Goal: Find specific page/section: Find specific page/section

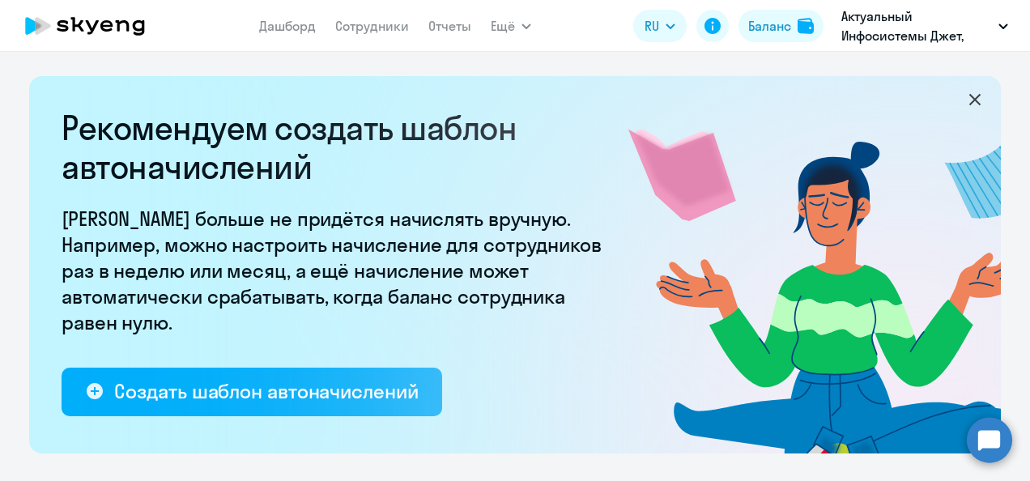
select select "10"
click at [380, 31] on link "Сотрудники" at bounding box center [372, 26] width 74 height 16
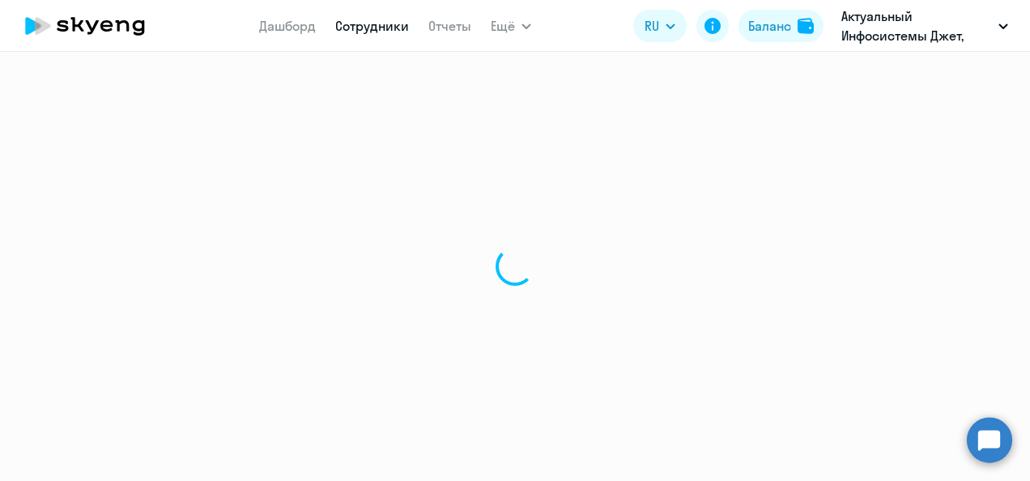
select select "30"
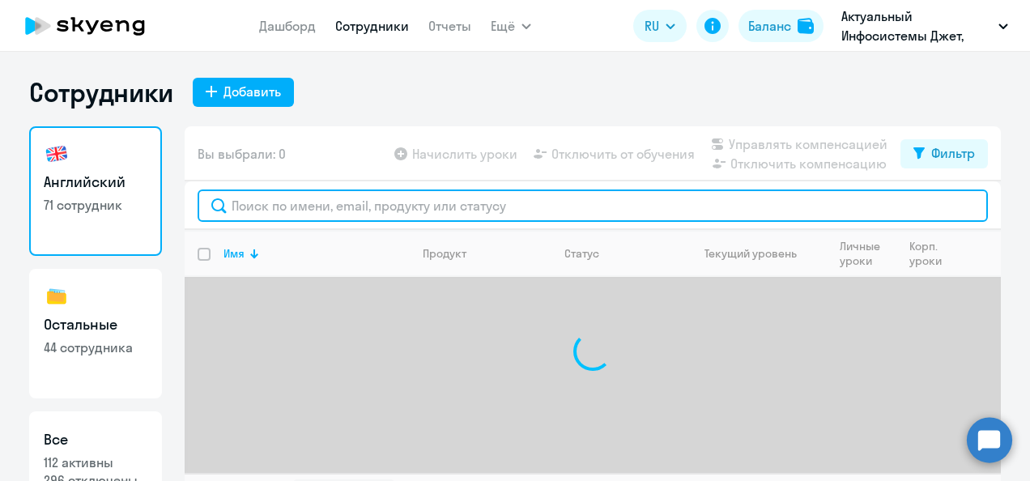
click at [310, 211] on input "text" at bounding box center [593, 205] width 790 height 32
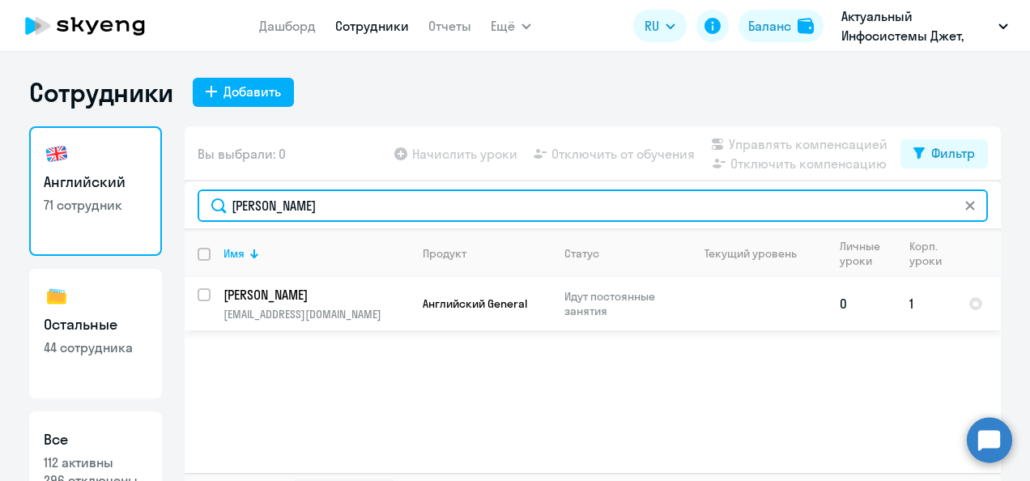
type input "[PERSON_NAME]"
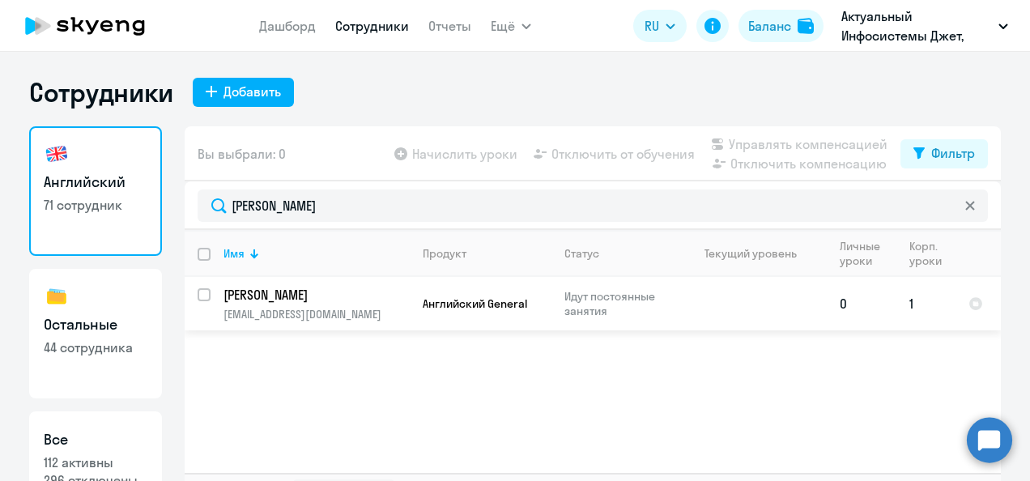
click at [383, 292] on p "[PERSON_NAME]" at bounding box center [314, 295] width 183 height 18
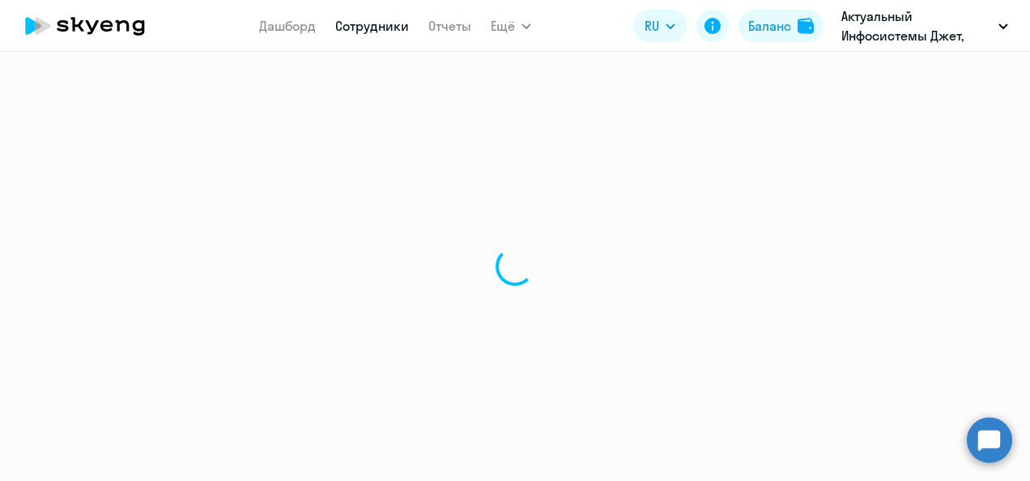
select select "english"
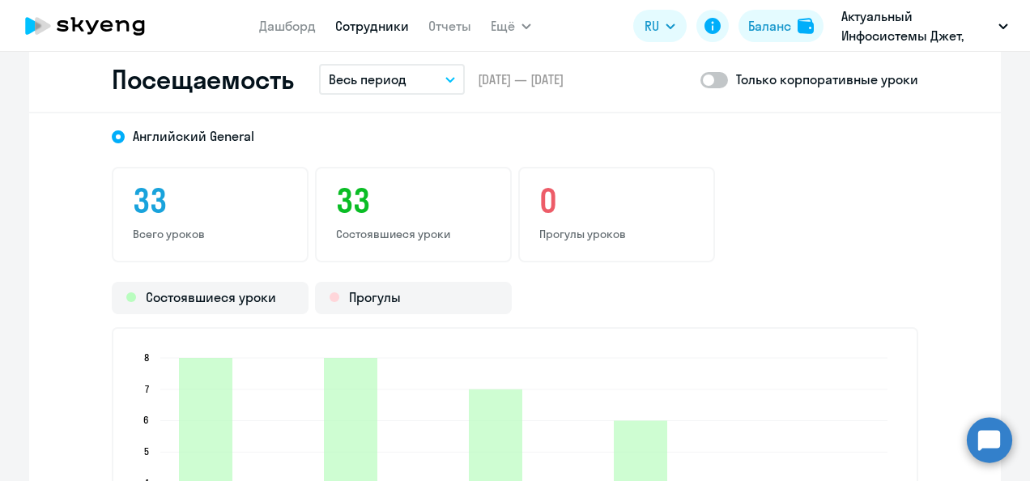
scroll to position [1619, 0]
